Goal: Transaction & Acquisition: Purchase product/service

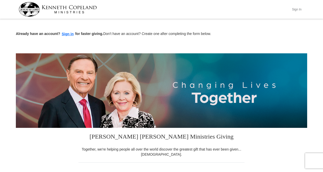
click at [297, 8] on button "Sign In" at bounding box center [296, 9] width 15 height 8
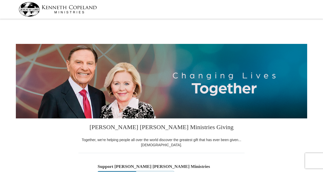
select select "CA"
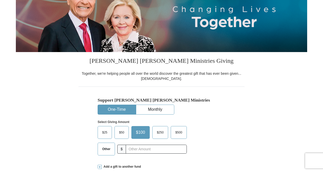
scroll to position [102, 0]
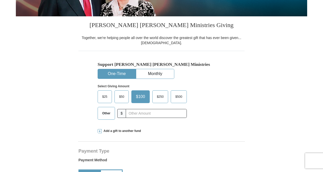
click at [108, 114] on span "Other" at bounding box center [106, 114] width 13 height 8
click at [0, 0] on input "Other" at bounding box center [0, 0] width 0 height 0
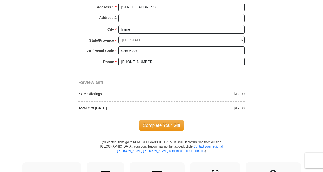
scroll to position [409, 0]
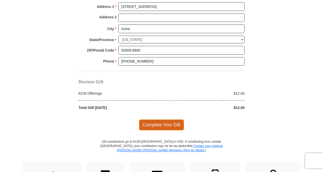
type input "12."
click at [164, 124] on span "Complete Your Gift" at bounding box center [161, 125] width 45 height 11
